Goal: Information Seeking & Learning: Learn about a topic

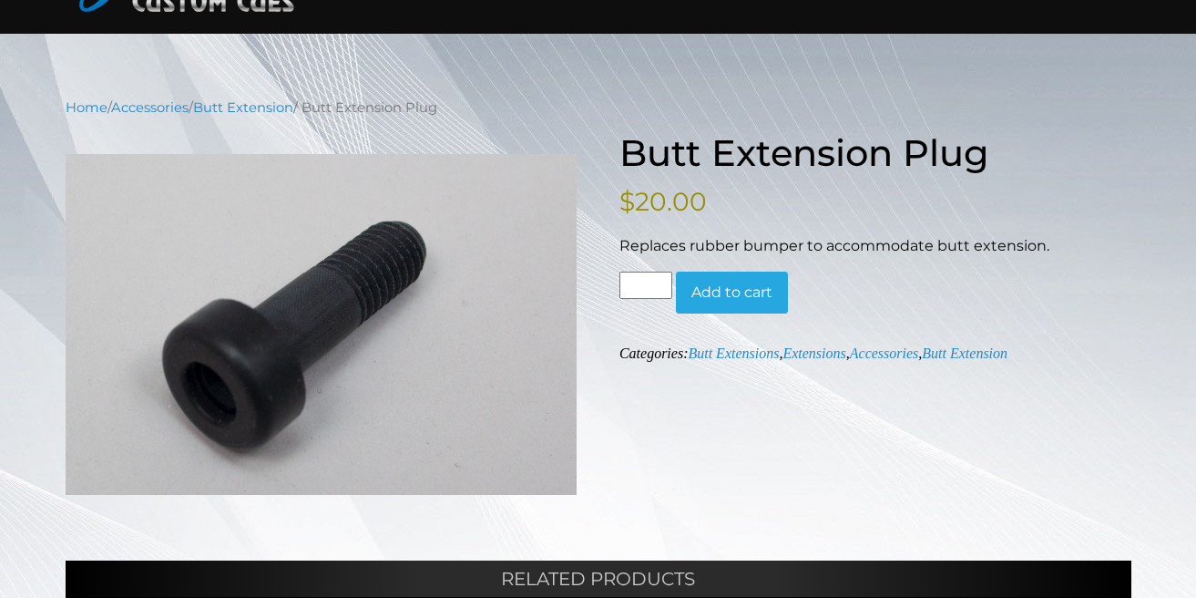
scroll to position [134, 0]
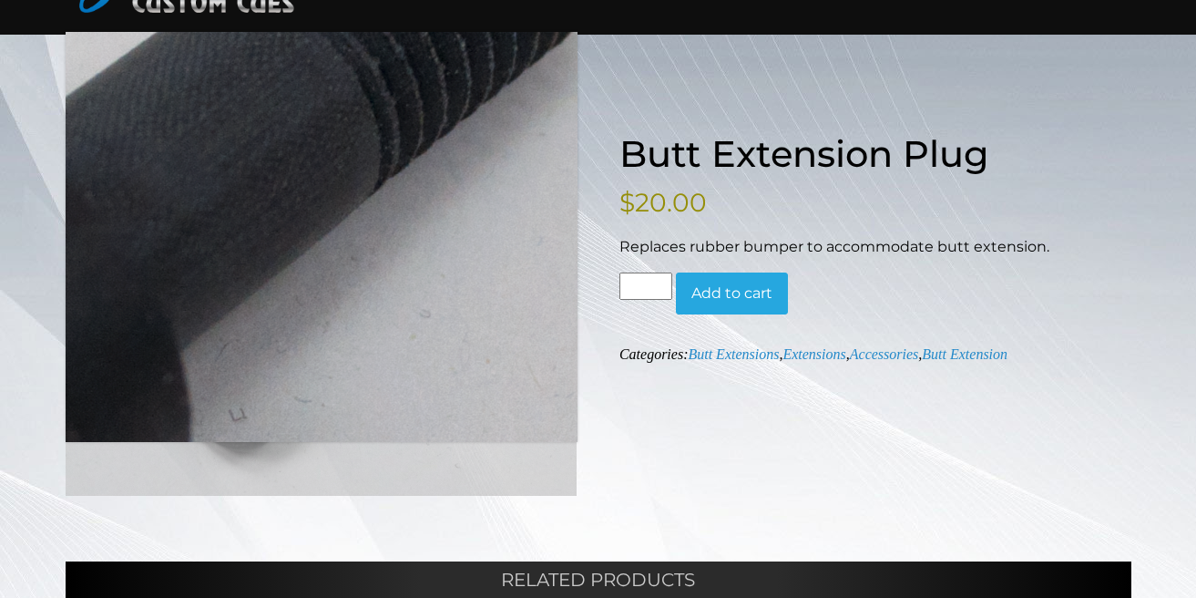
click at [344, 340] on img at bounding box center [322, 325] width 512 height 341
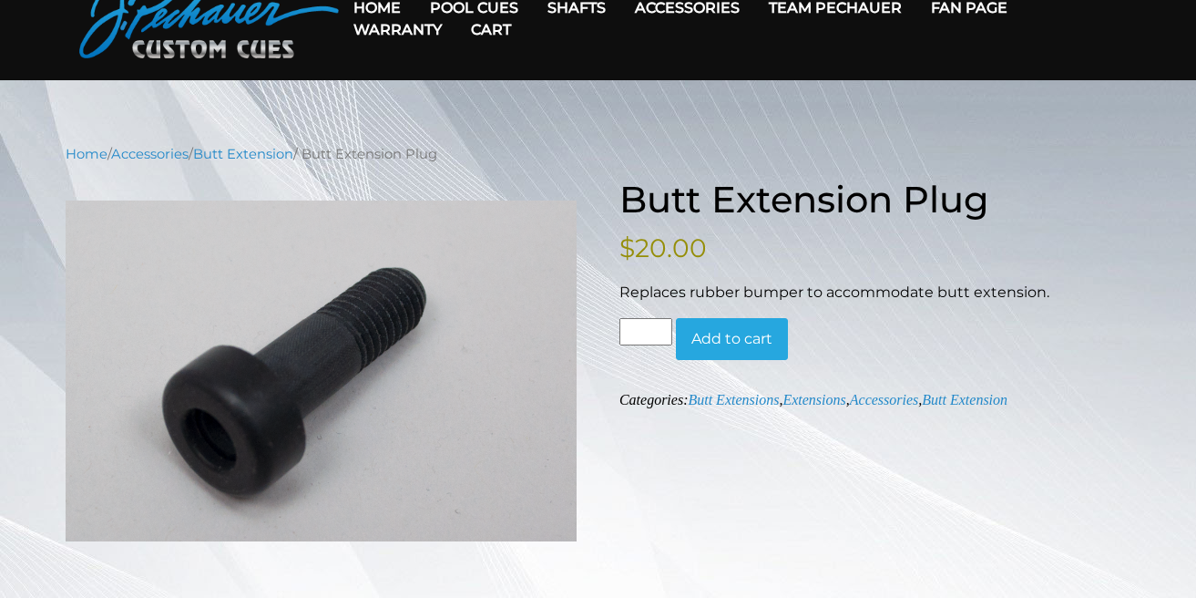
scroll to position [91, 0]
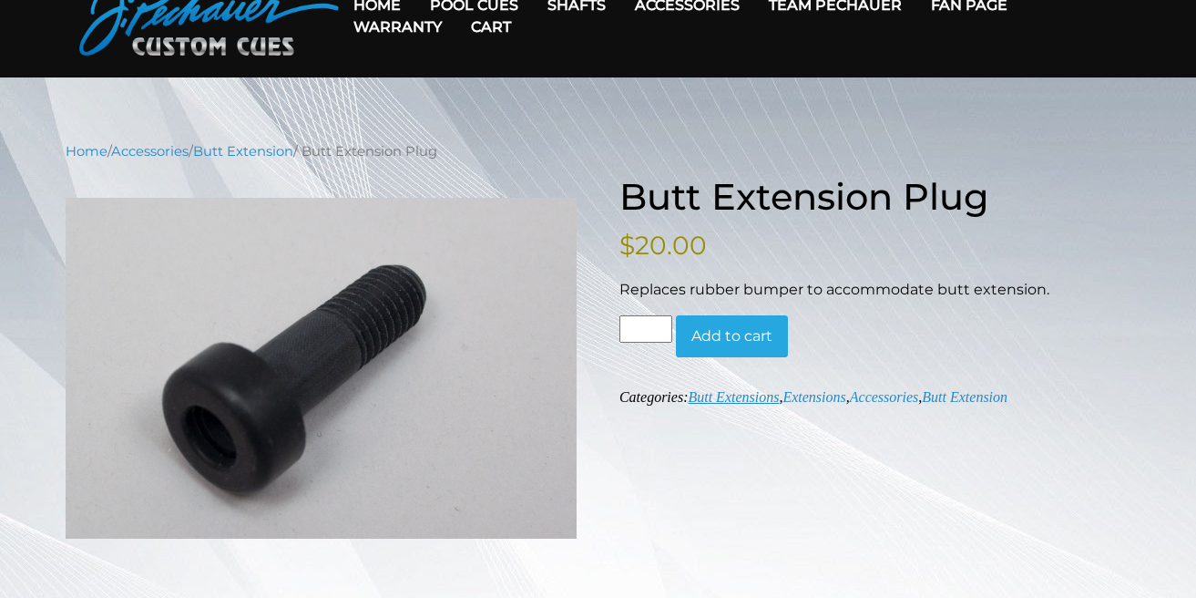
click at [731, 398] on link "Butt Extensions" at bounding box center [733, 396] width 91 height 15
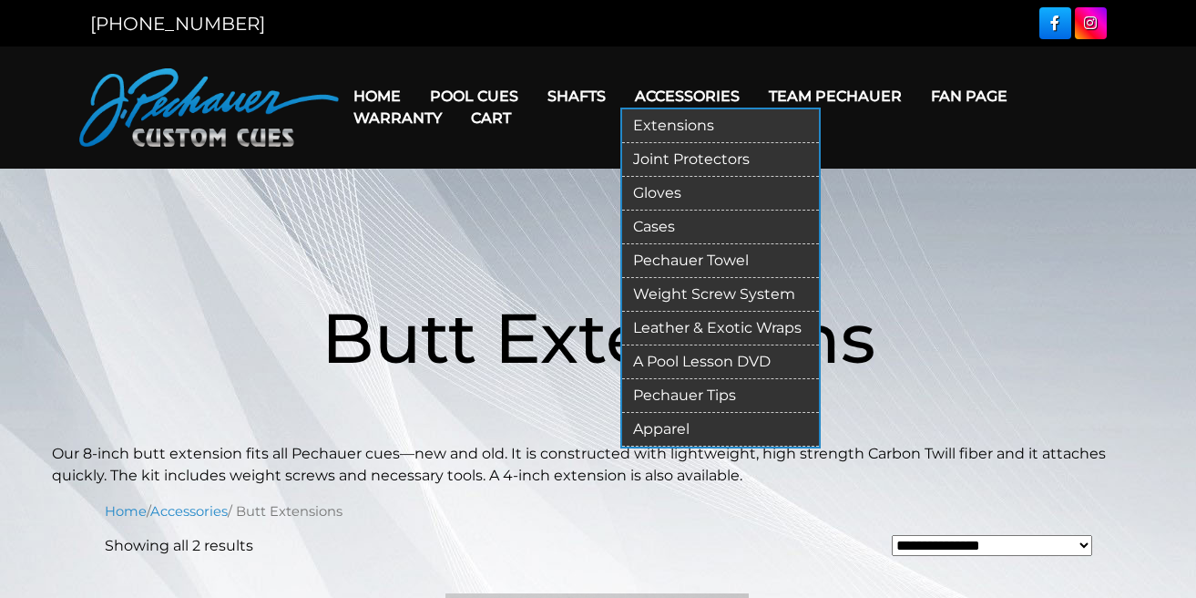
click at [658, 228] on link "Cases" at bounding box center [720, 227] width 197 height 34
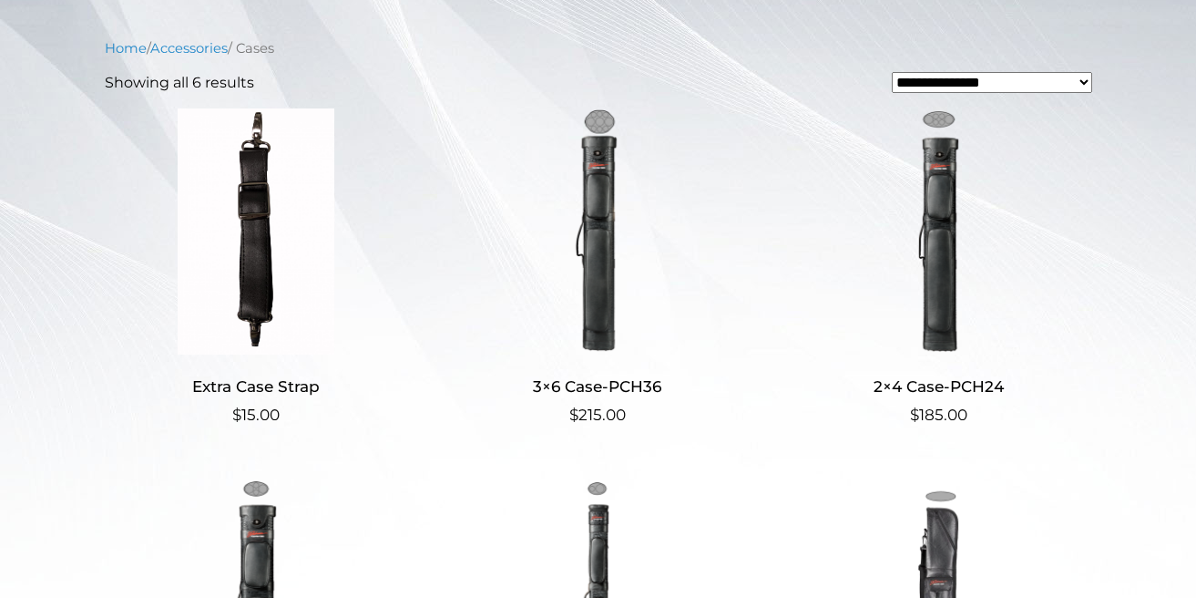
scroll to position [399, 0]
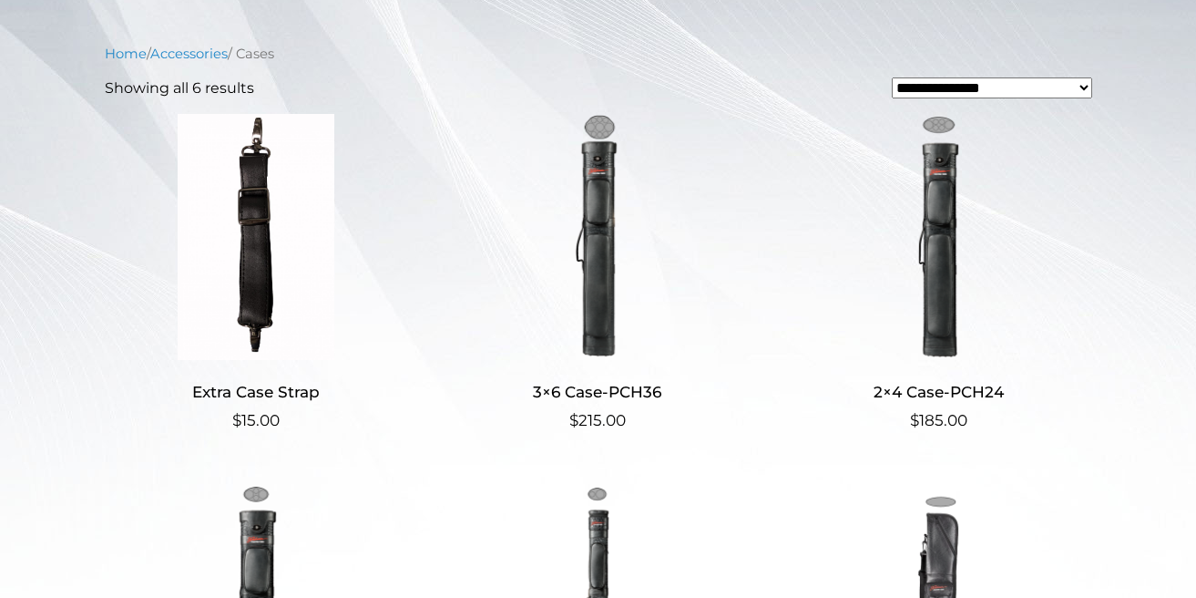
click at [938, 281] on img at bounding box center [938, 237] width 303 height 246
click at [603, 230] on img at bounding box center [596, 237] width 303 height 246
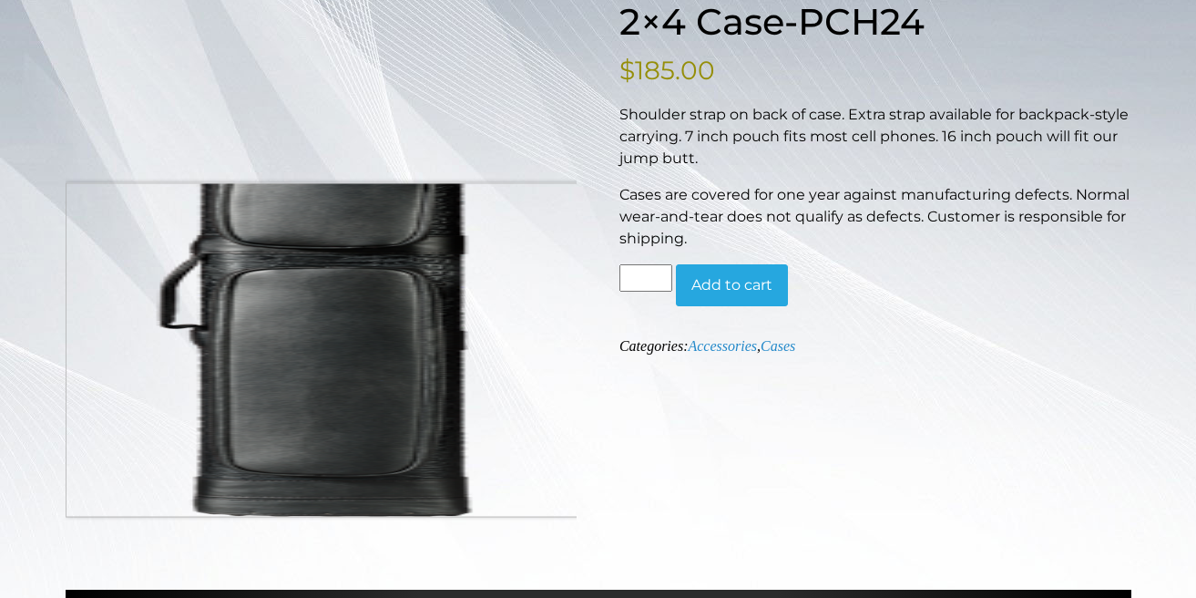
scroll to position [263, 0]
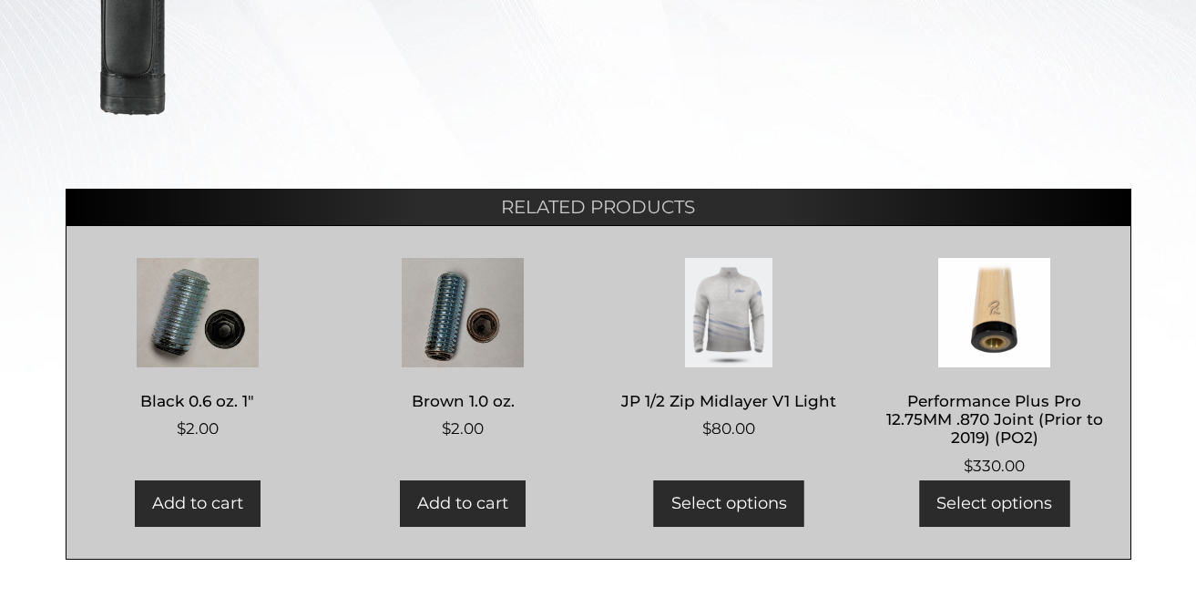
scroll to position [659, 0]
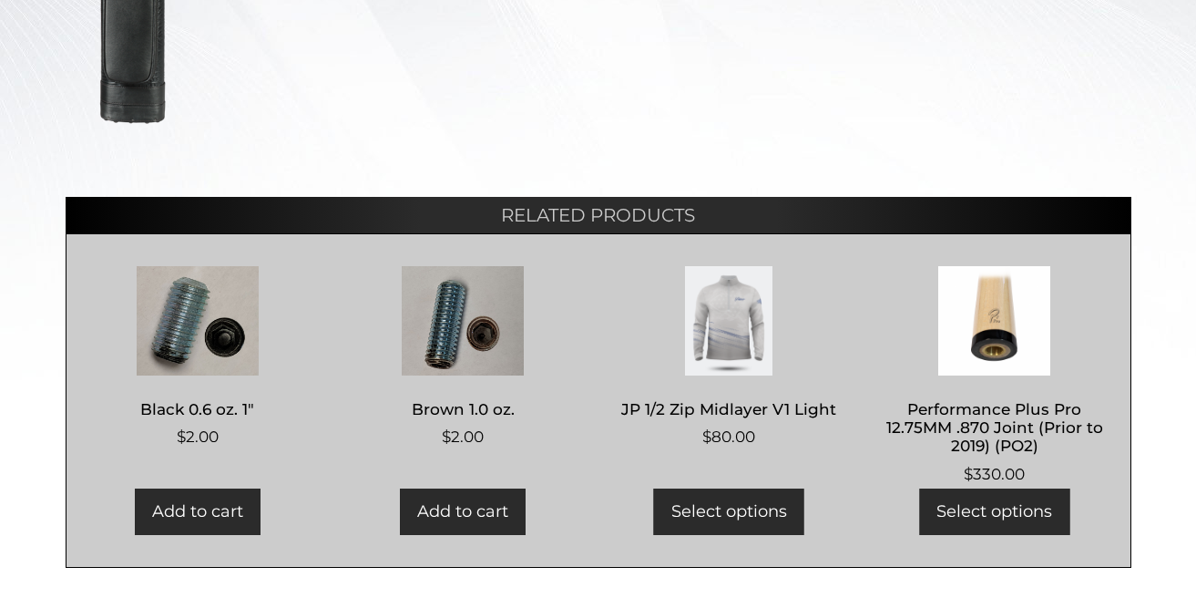
click at [748, 346] on img at bounding box center [729, 320] width 227 height 109
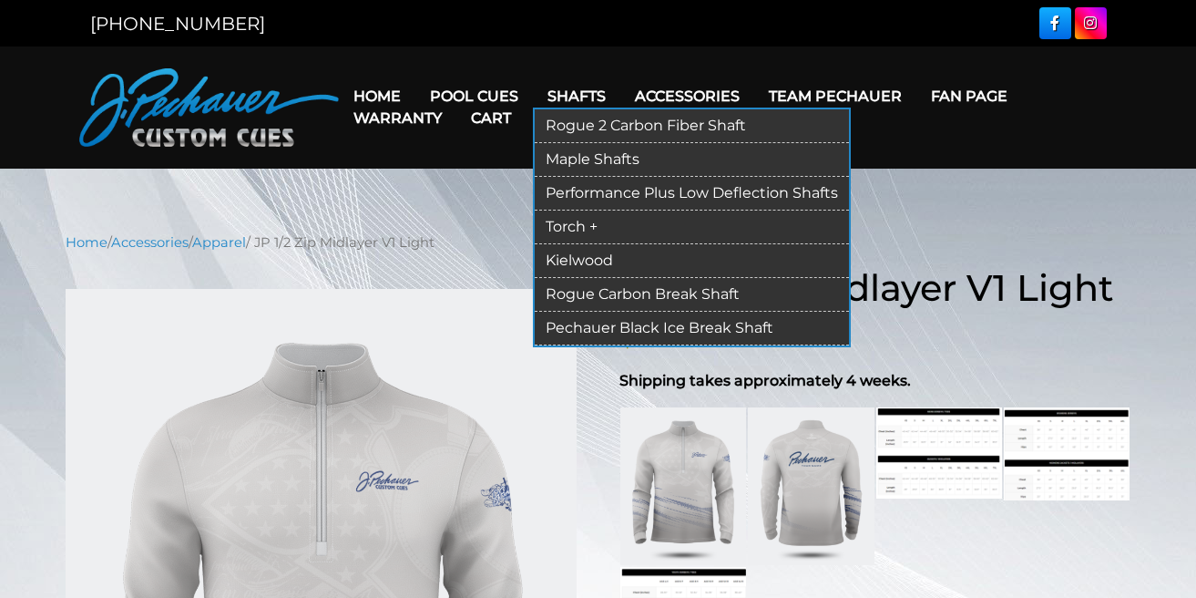
click at [583, 122] on link "Rogue 2 Carbon Fiber Shaft" at bounding box center [692, 126] width 314 height 34
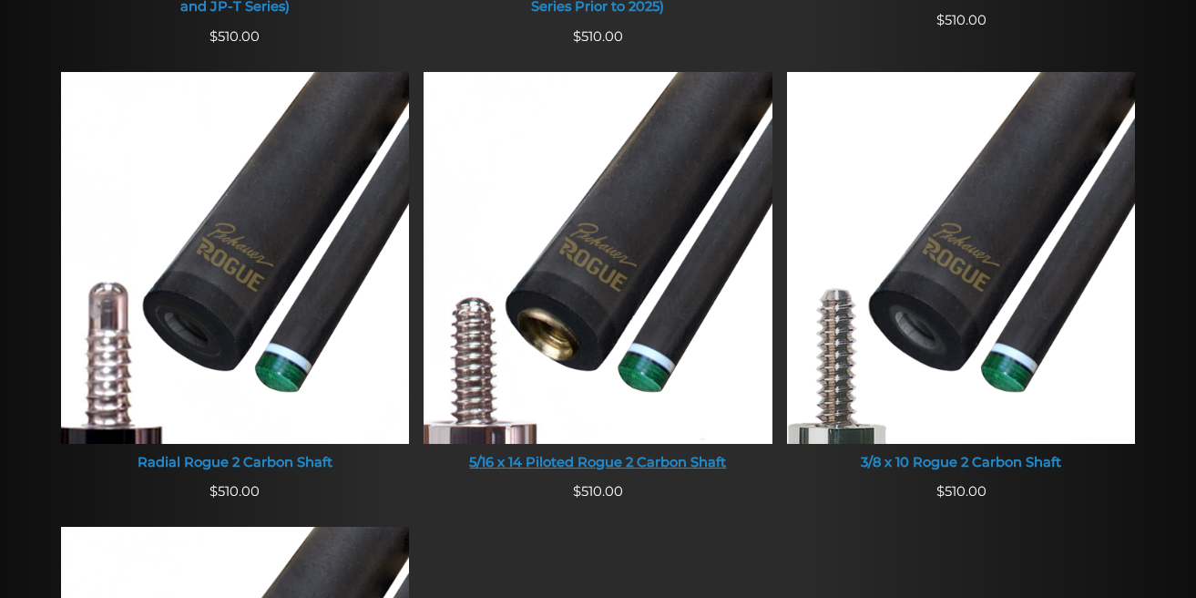
scroll to position [1176, 0]
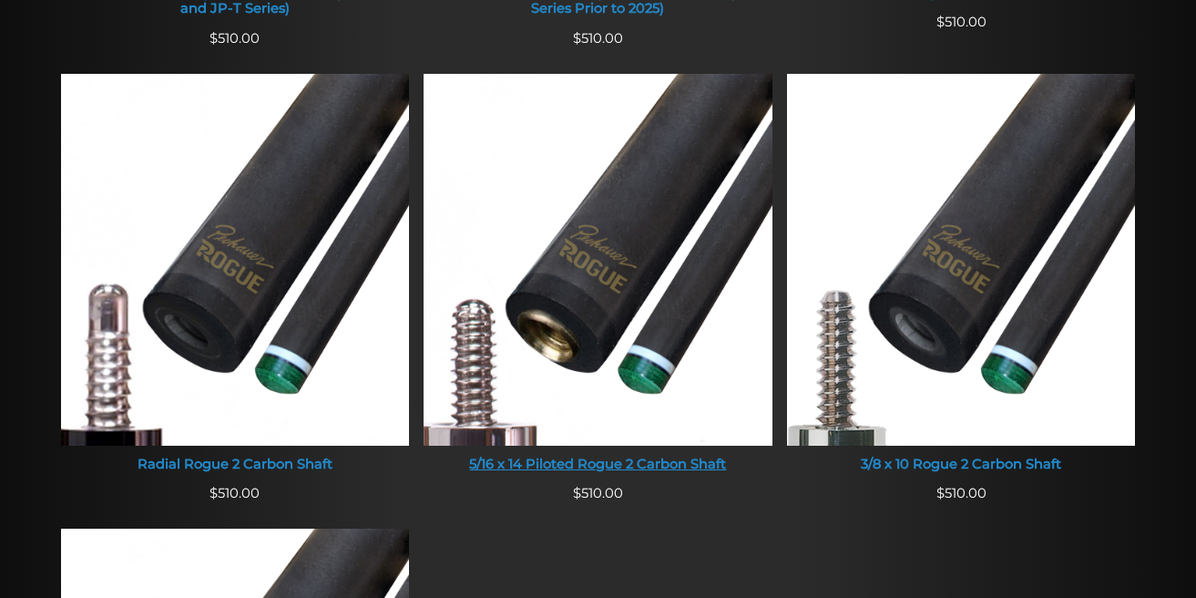
click at [617, 281] on img at bounding box center [598, 259] width 349 height 371
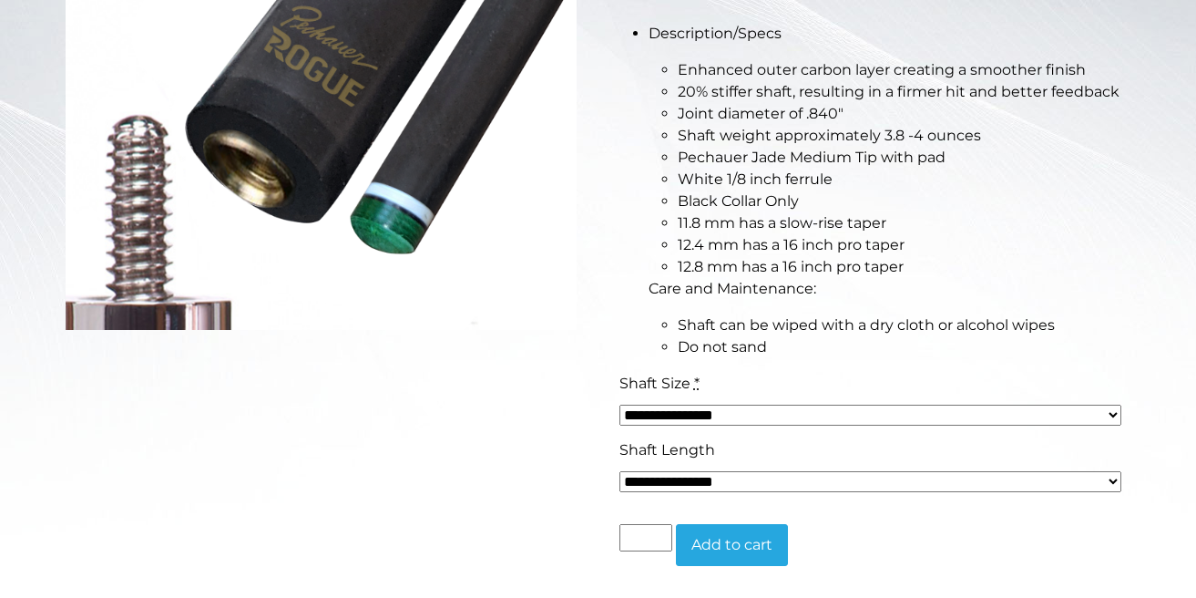
scroll to position [489, 0]
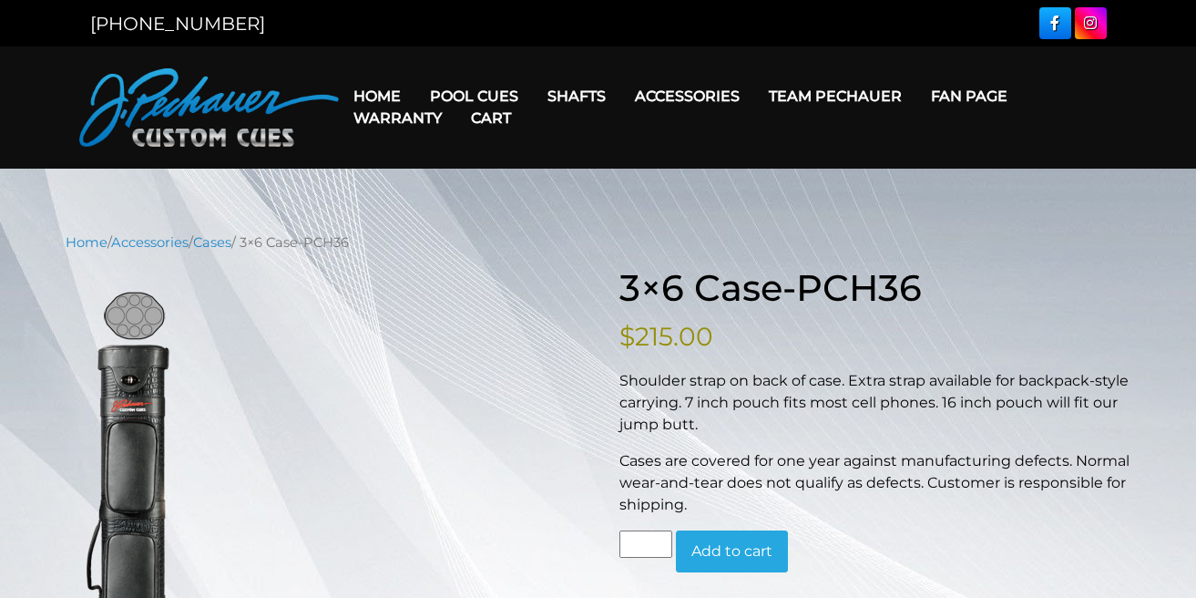
scroll to position [659, 0]
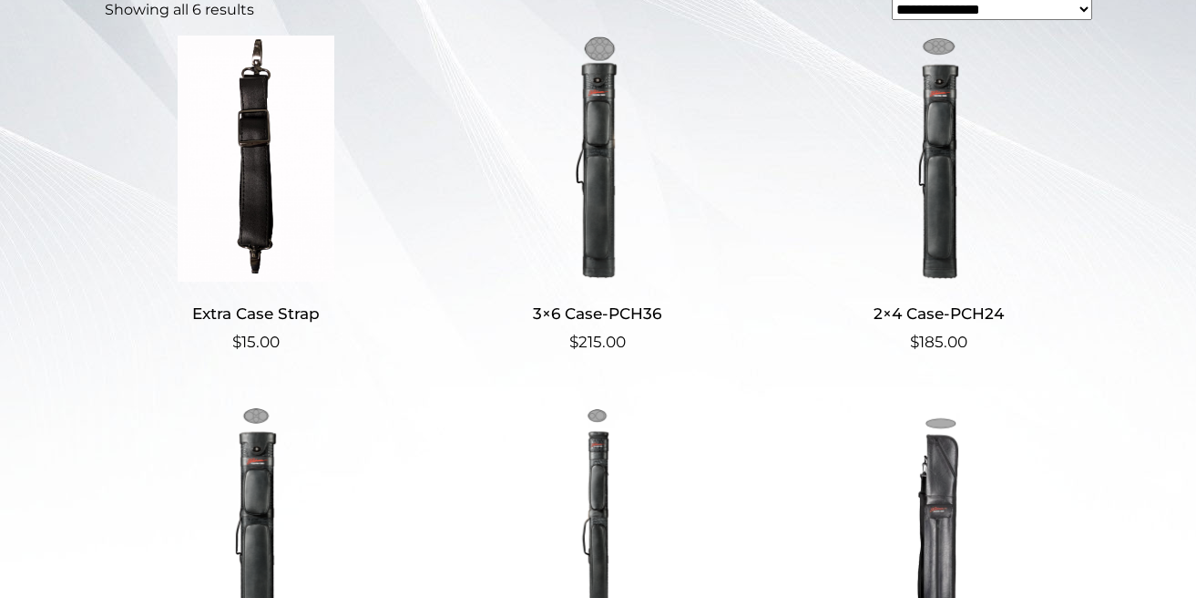
scroll to position [466, 0]
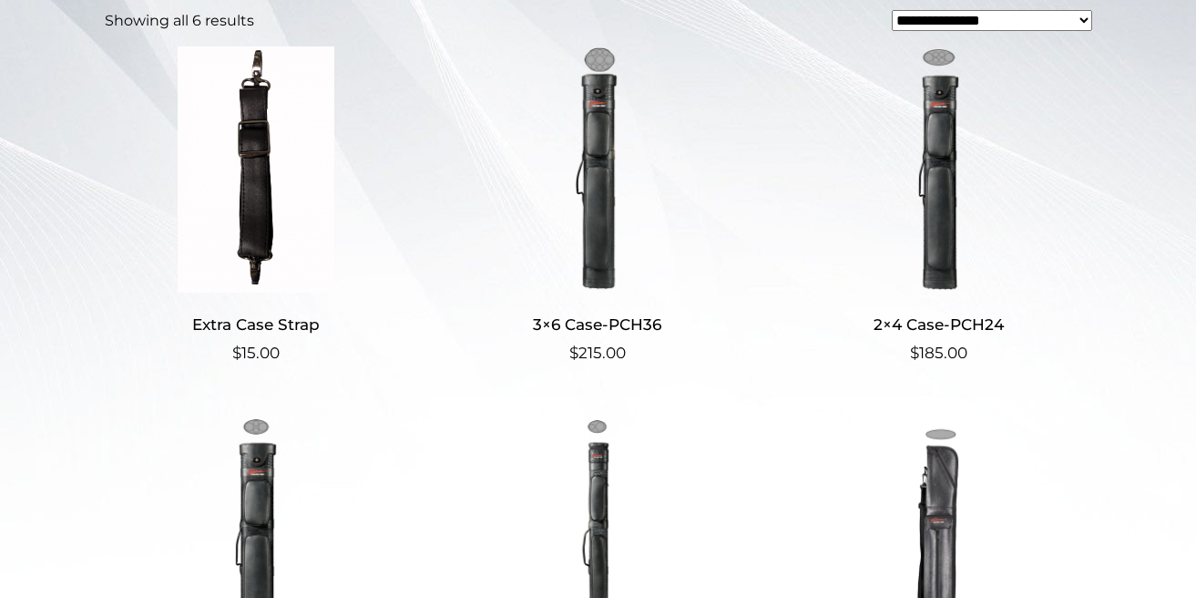
click at [589, 321] on h2 "3×6 Case-PCH36" at bounding box center [596, 324] width 303 height 34
